Goal: Task Accomplishment & Management: Manage account settings

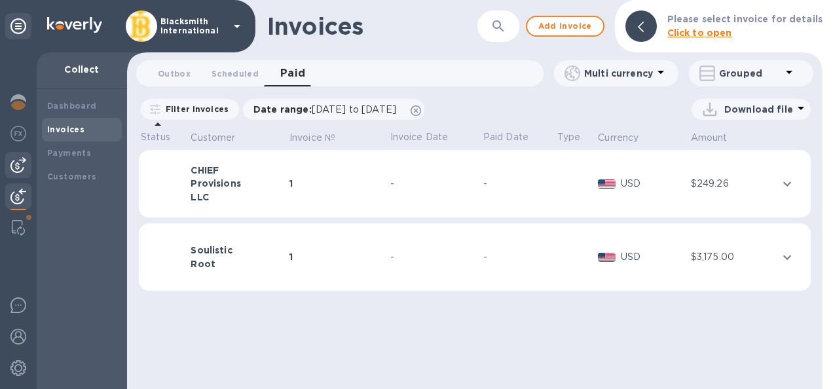
click at [14, 169] on img at bounding box center [18, 165] width 16 height 16
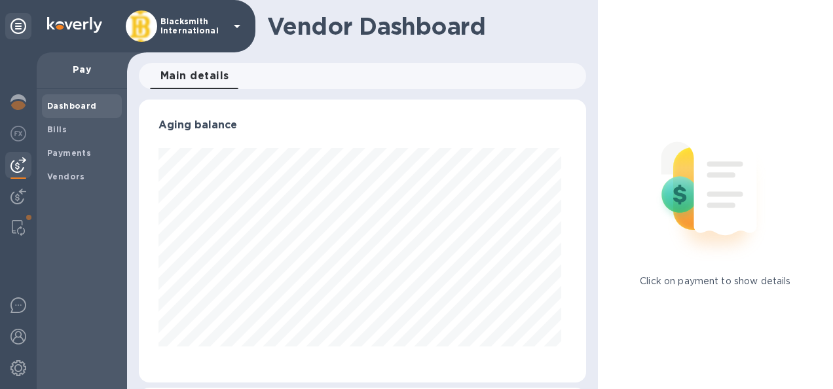
scroll to position [283, 441]
click at [16, 199] on img at bounding box center [18, 197] width 16 height 16
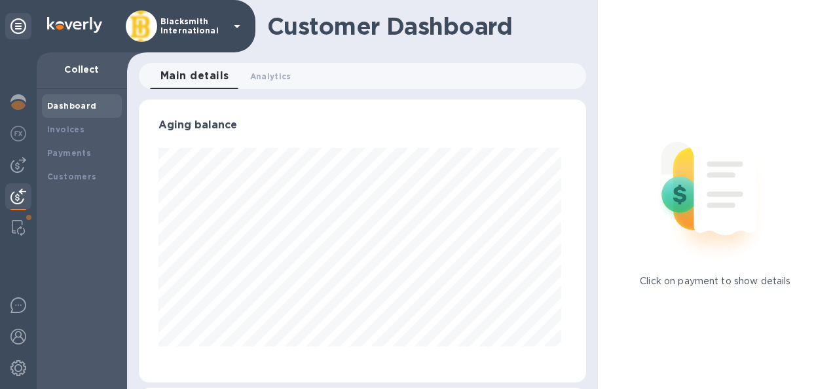
scroll to position [283, 441]
click at [67, 151] on b "Payments" at bounding box center [69, 153] width 44 height 10
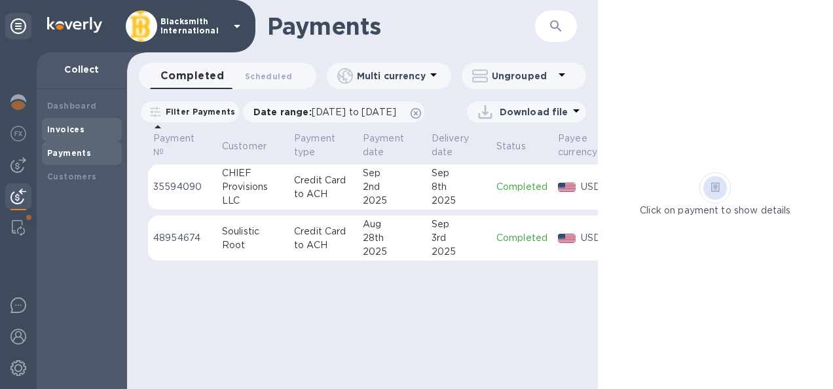
click at [79, 124] on b "Invoices" at bounding box center [65, 129] width 37 height 10
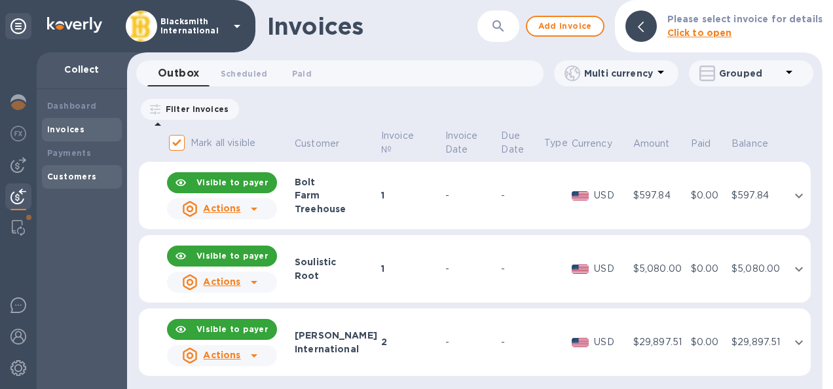
click at [79, 179] on b "Customers" at bounding box center [72, 177] width 50 height 10
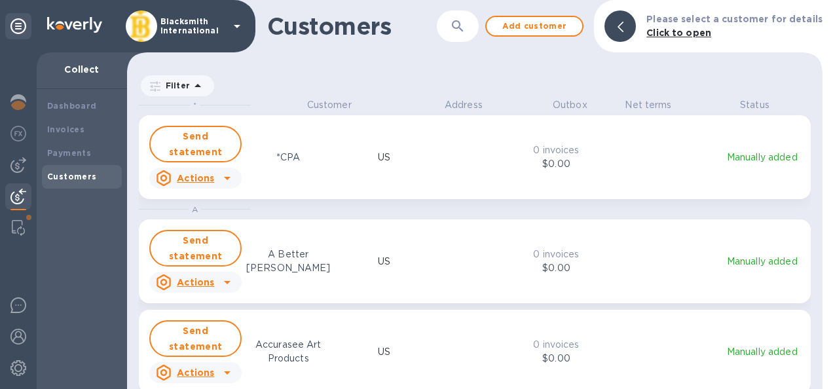
scroll to position [280, 690]
click at [18, 338] on img at bounding box center [18, 337] width 16 height 16
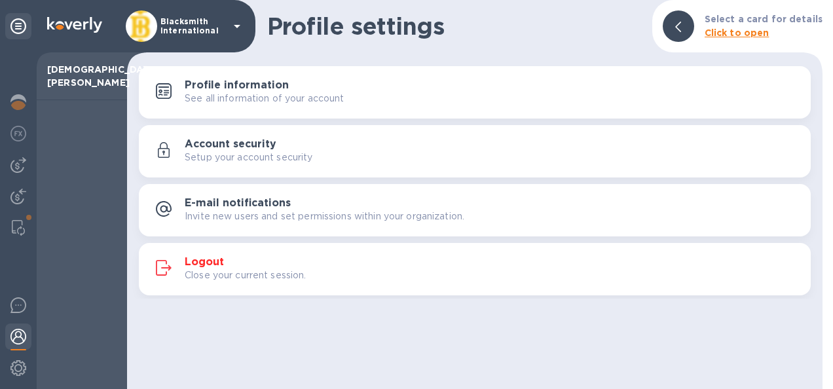
click at [237, 24] on icon at bounding box center [237, 26] width 16 height 16
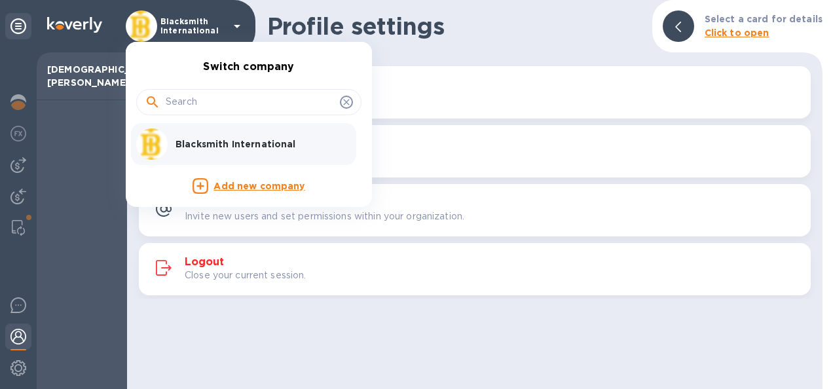
click at [100, 191] on div at bounding box center [416, 194] width 833 height 389
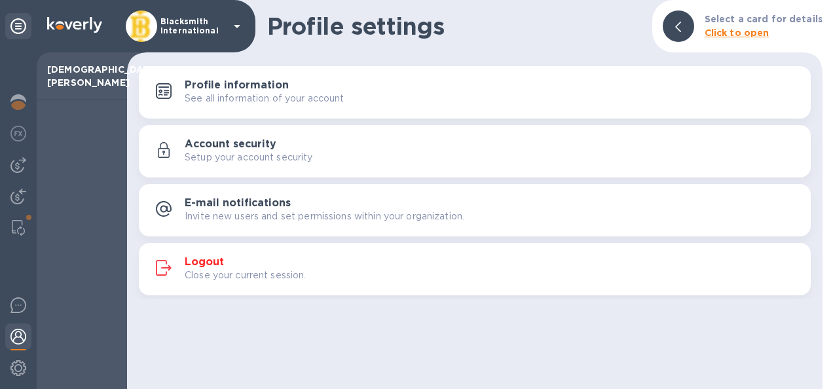
click at [238, 90] on h3 "Profile information" at bounding box center [237, 85] width 104 height 12
